Goal: Check status: Check status

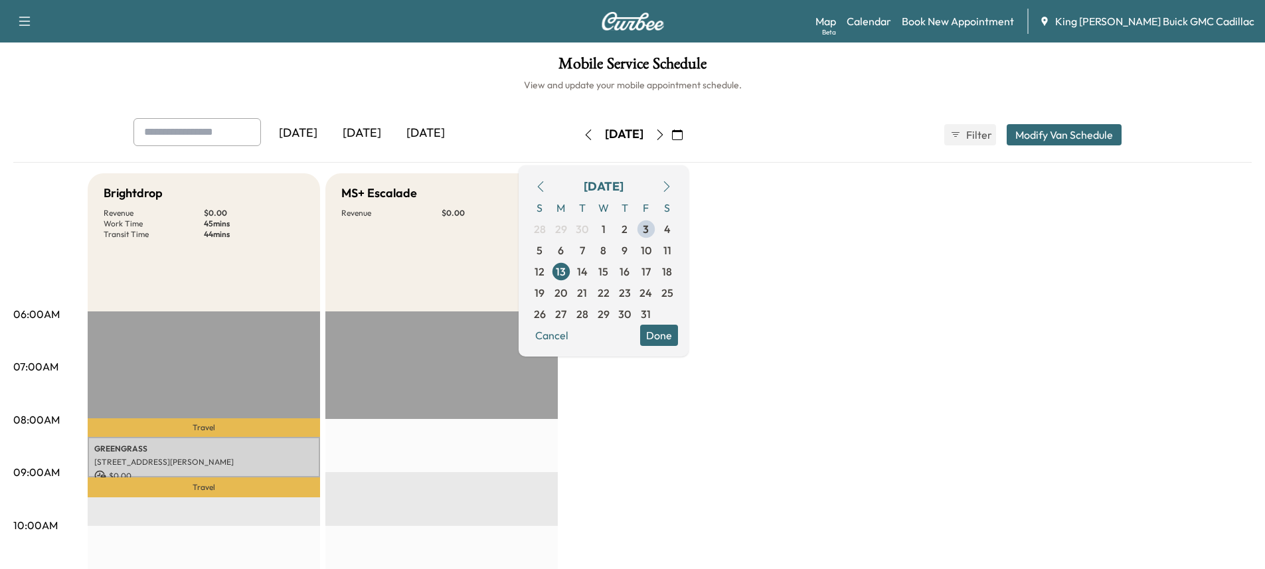
click at [404, 149] on div "[DATE] [DATE] [DATE]" at bounding box center [333, 134] width 400 height 33
click at [564, 248] on span "6" at bounding box center [561, 250] width 6 height 16
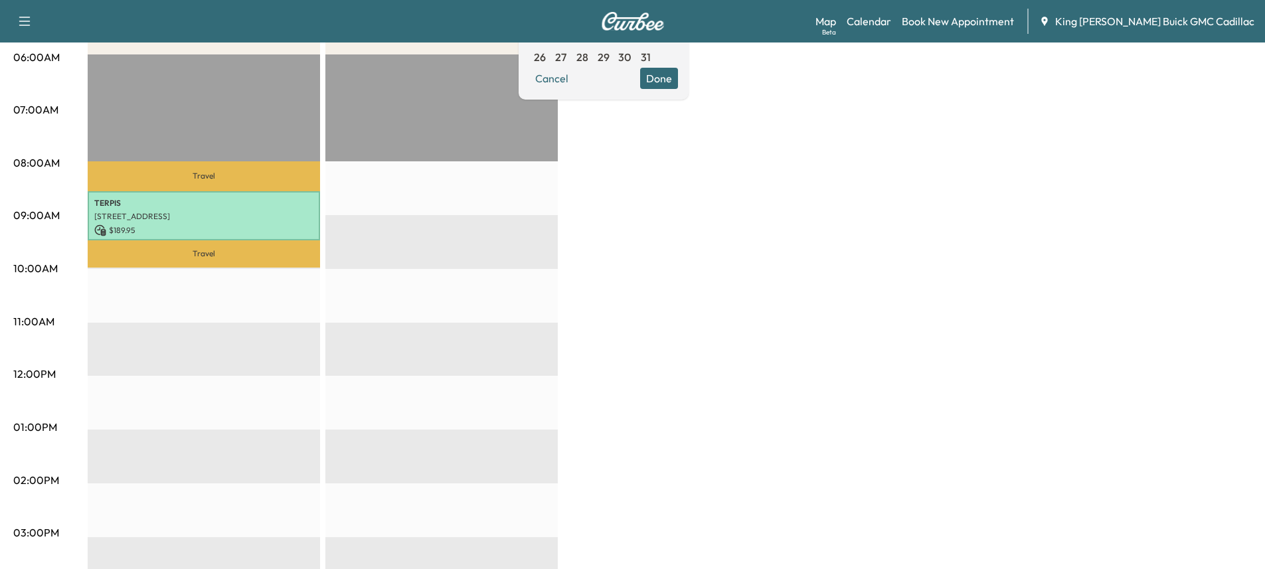
scroll to position [332, 0]
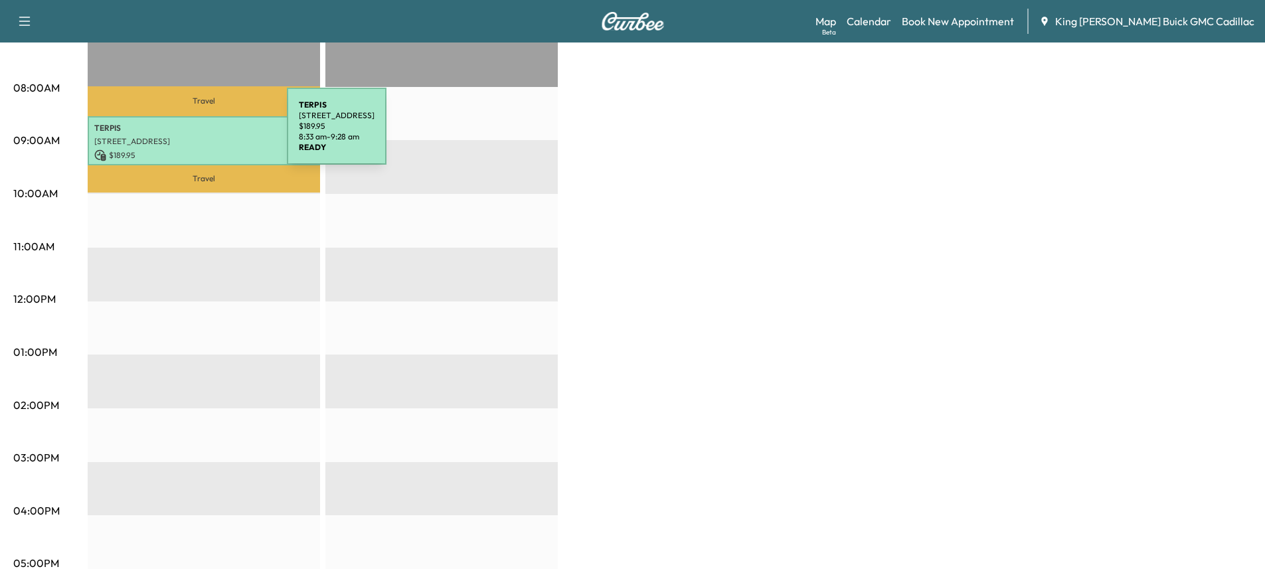
click at [187, 136] on p "[STREET_ADDRESS]" at bounding box center [203, 141] width 219 height 11
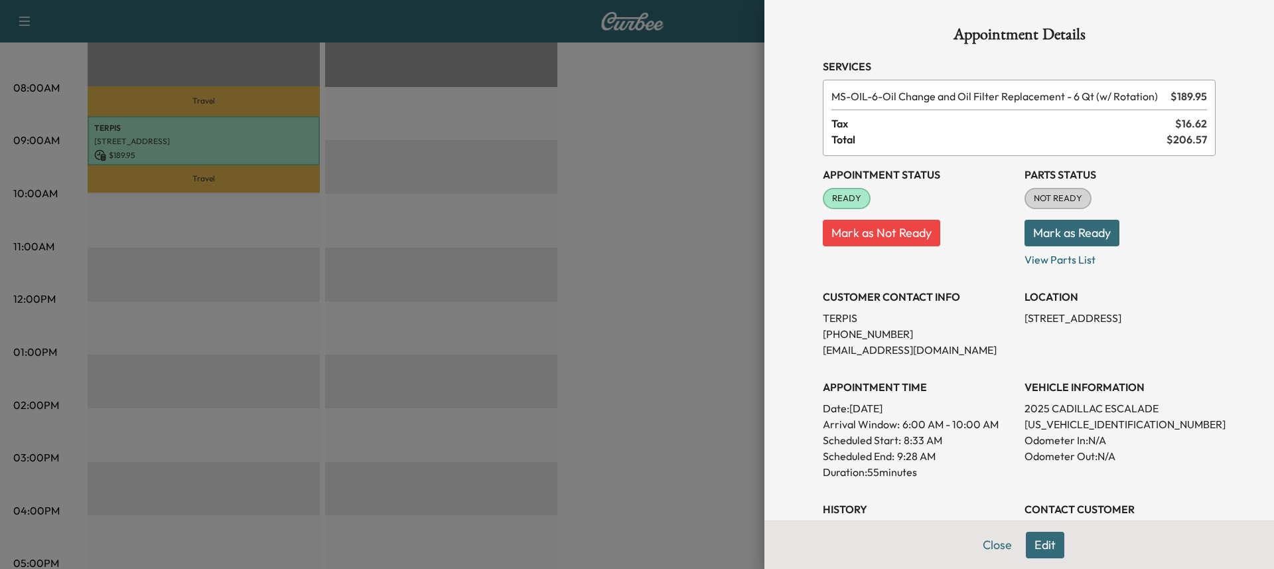
click at [711, 74] on div at bounding box center [637, 284] width 1274 height 569
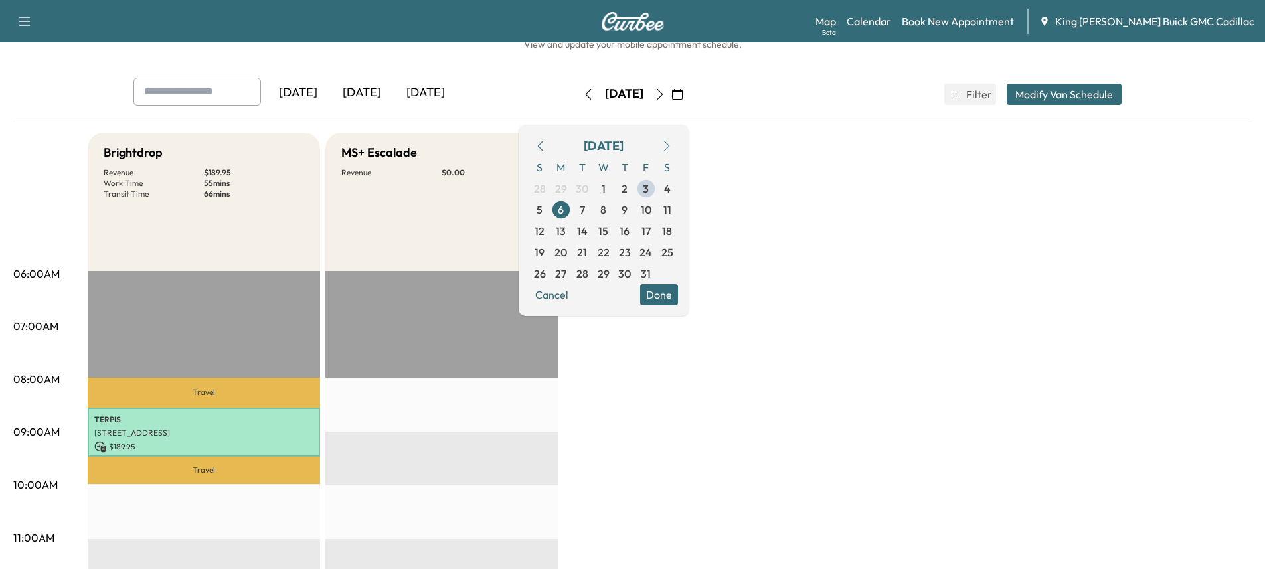
scroll to position [0, 0]
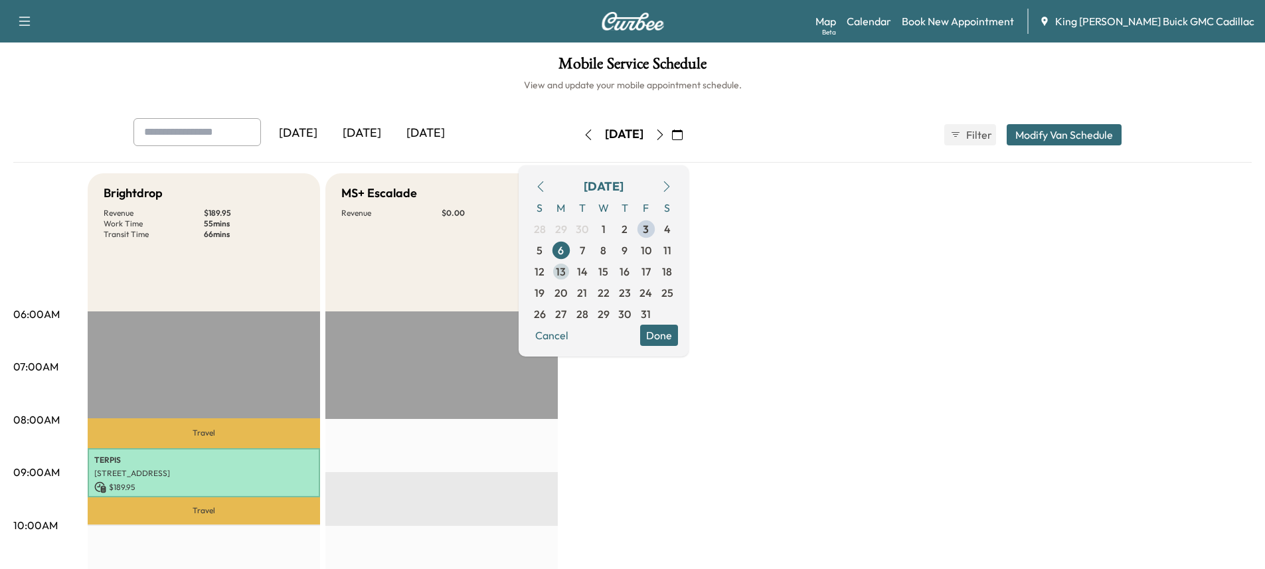
click at [566, 270] on span "13" at bounding box center [561, 272] width 10 height 16
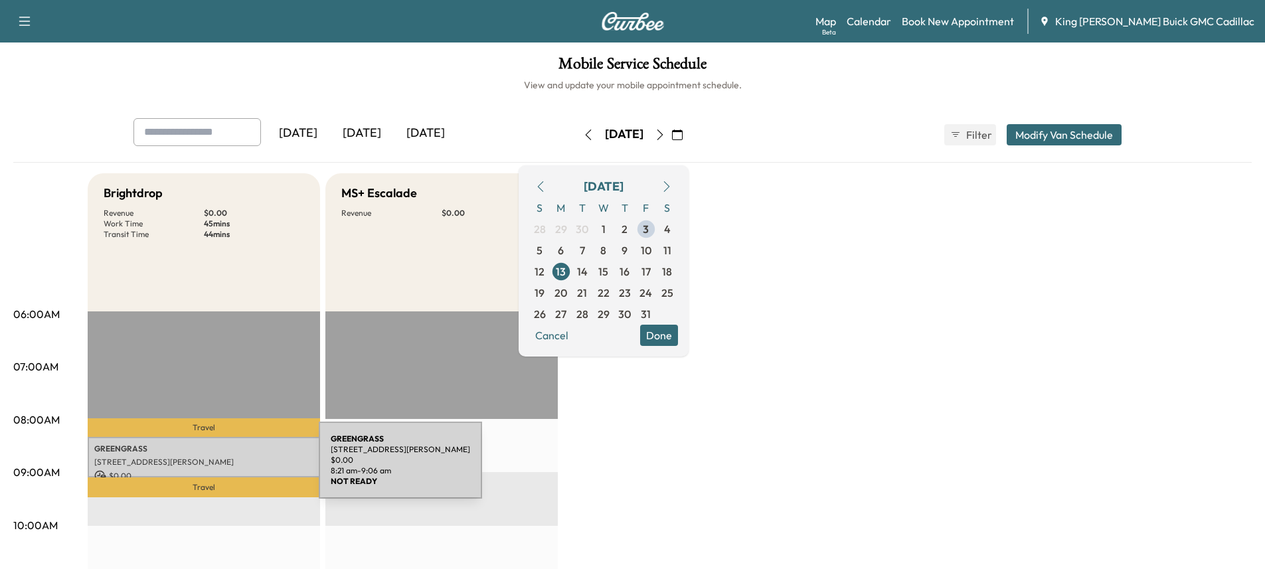
click at [219, 468] on div "GREENGRASS [STREET_ADDRESS][PERSON_NAME] $ 0.00 8:21 am - 9:06 am" at bounding box center [204, 457] width 232 height 40
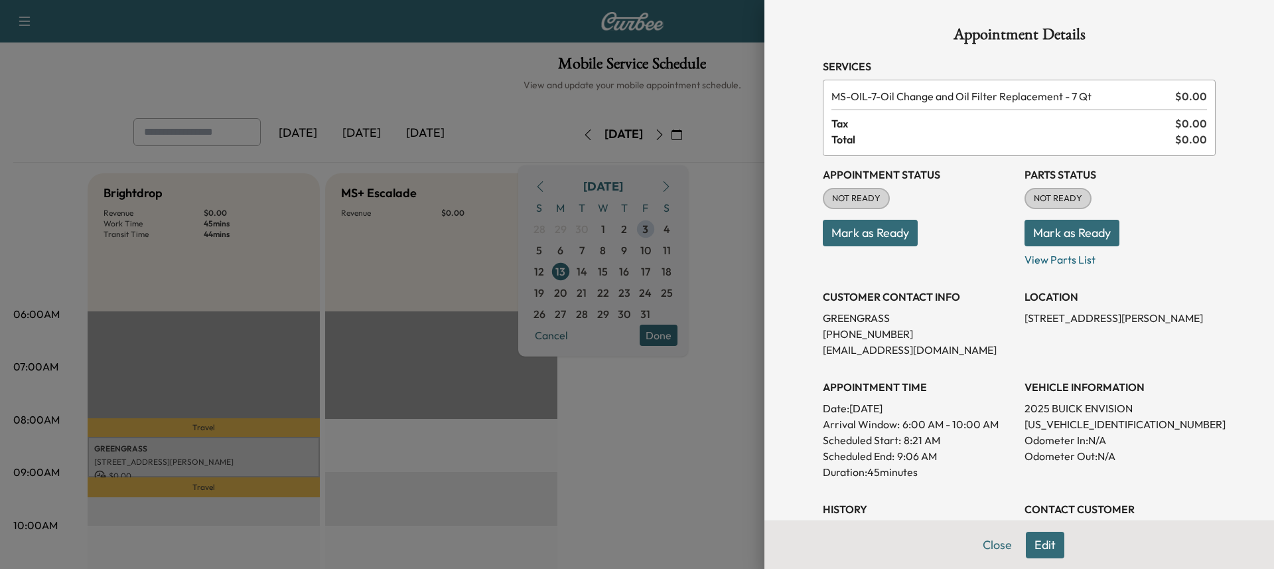
click at [852, 341] on p "[PHONE_NUMBER]" at bounding box center [918, 334] width 191 height 16
drag, startPoint x: 886, startPoint y: 333, endPoint x: 798, endPoint y: 331, distance: 87.6
click at [807, 331] on div "Appointment Details Services MS-OIL-7 - Oil Change and Oil Filter Replacement -…" at bounding box center [1019, 384] width 425 height 769
copy p "[PHONE_NUMBER]"
click at [746, 169] on div at bounding box center [637, 284] width 1274 height 569
